Goal: Task Accomplishment & Management: Manage account settings

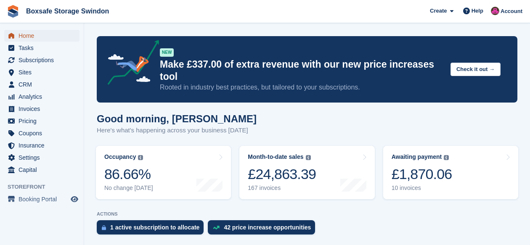
click at [21, 34] on span "Home" at bounding box center [43, 36] width 50 height 12
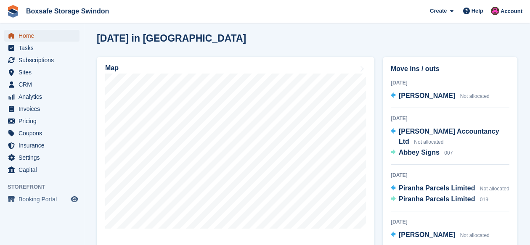
click at [23, 34] on span "Home" at bounding box center [43, 36] width 50 height 12
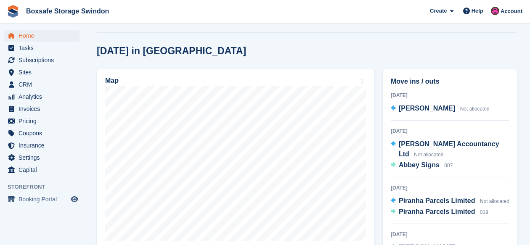
scroll to position [219, 0]
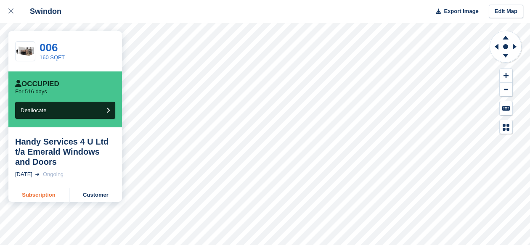
click at [48, 195] on link "Subscription" at bounding box center [38, 194] width 61 height 13
click at [12, 9] on icon at bounding box center [10, 10] width 5 height 5
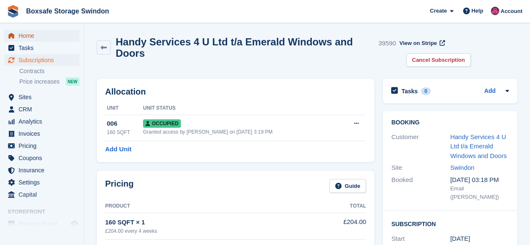
click at [26, 37] on span "Home" at bounding box center [43, 36] width 50 height 12
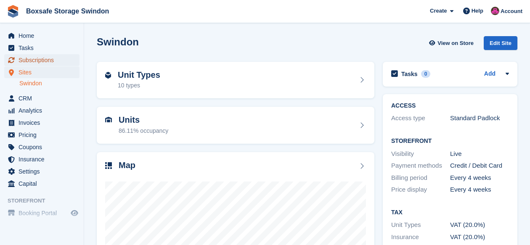
click at [42, 61] on span "Subscriptions" at bounding box center [43, 60] width 50 height 12
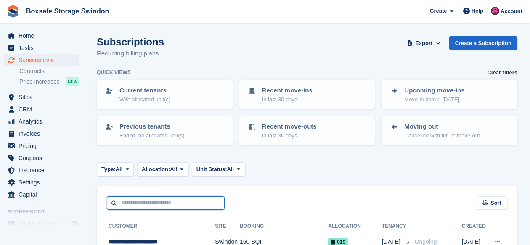
click at [131, 201] on input "text" at bounding box center [166, 203] width 118 height 14
type input "**********"
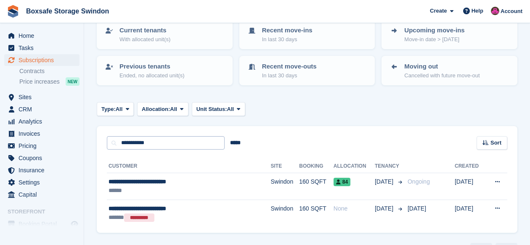
scroll to position [62, 0]
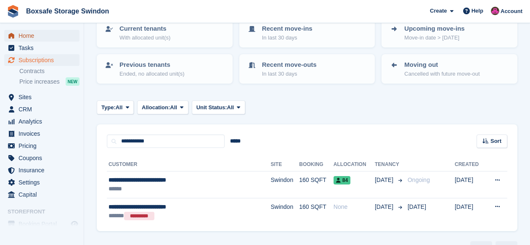
click at [33, 34] on span "Home" at bounding box center [43, 36] width 50 height 12
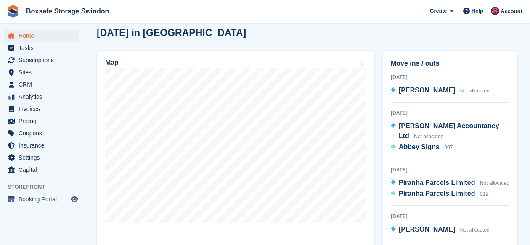
scroll to position [232, 0]
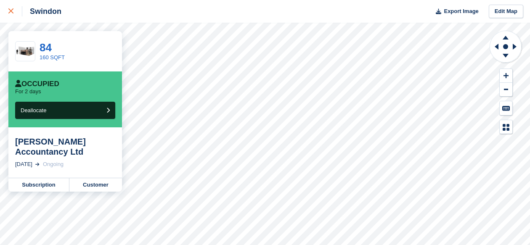
click at [10, 11] on icon at bounding box center [10, 10] width 5 height 5
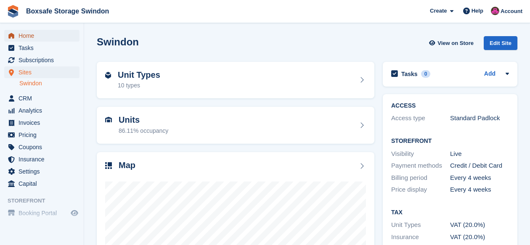
click at [33, 39] on span "Home" at bounding box center [43, 36] width 50 height 12
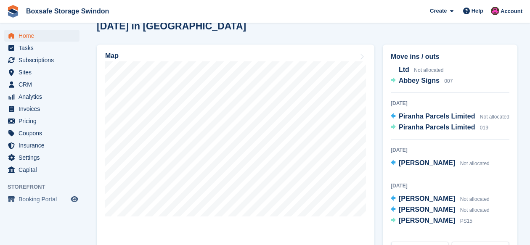
scroll to position [249, 0]
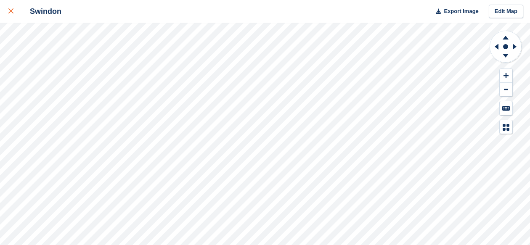
click at [10, 10] on icon at bounding box center [10, 10] width 5 height 5
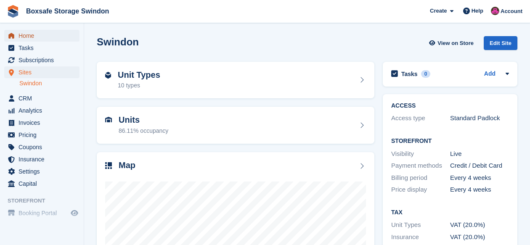
click at [31, 34] on span "Home" at bounding box center [43, 36] width 50 height 12
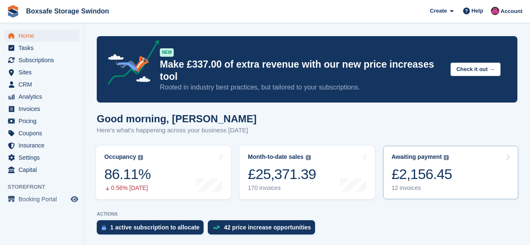
click at [425, 167] on div "£2,156.45" at bounding box center [421, 174] width 61 height 17
